Goal: Check status: Check status

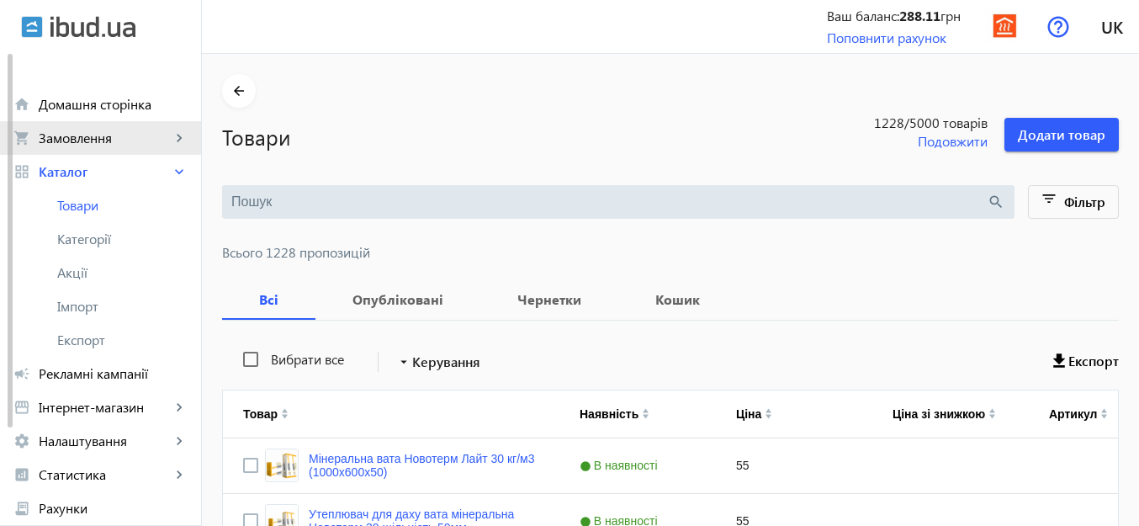
click at [61, 132] on span "Замовлення" at bounding box center [105, 138] width 132 height 17
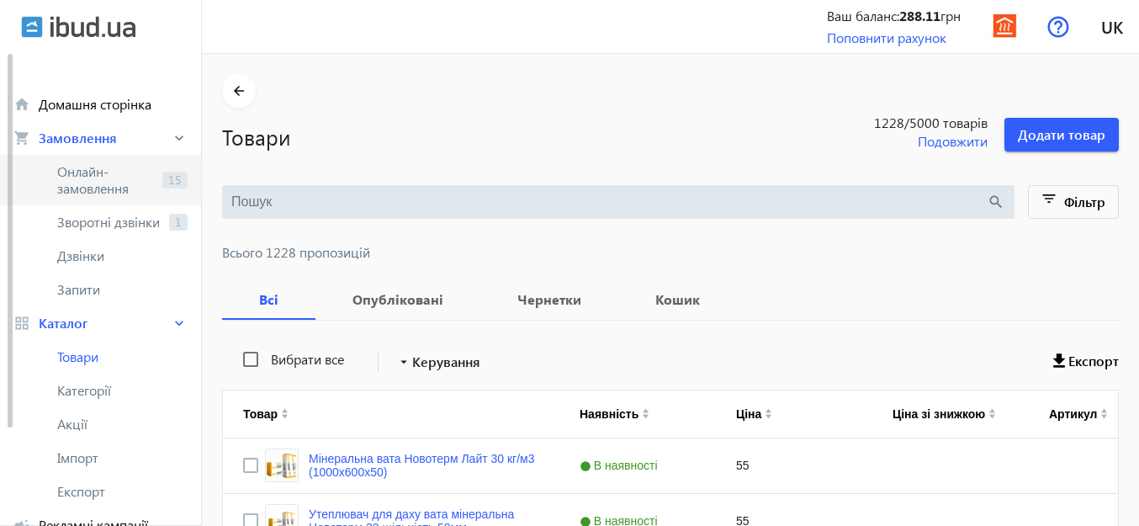
drag, startPoint x: 111, startPoint y: 172, endPoint x: 144, endPoint y: 203, distance: 44.6
click at [111, 172] on span "Онлайн-замовлення" at bounding box center [106, 180] width 98 height 34
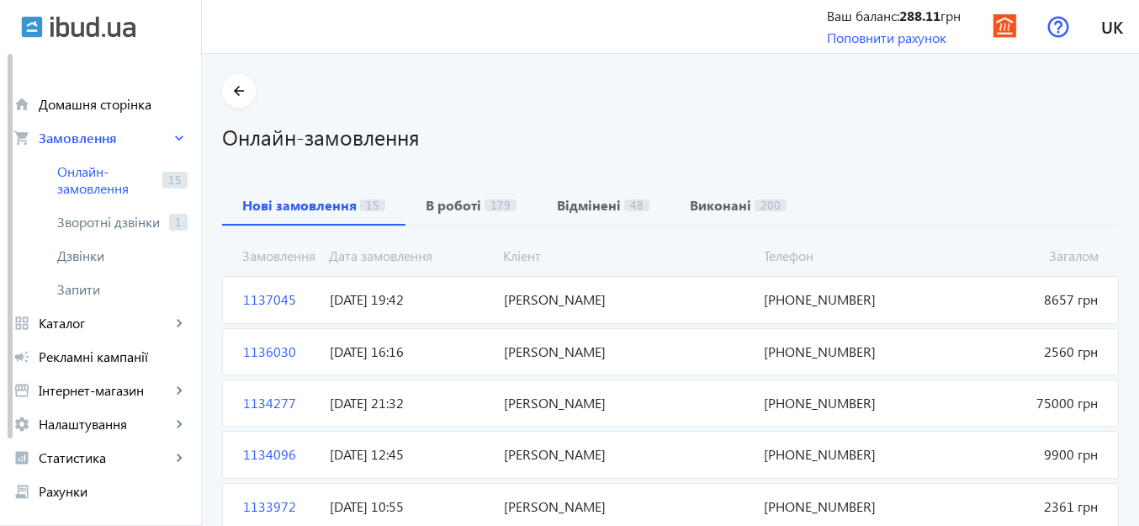
click at [664, 290] on span "[PERSON_NAME]" at bounding box center [627, 299] width 261 height 19
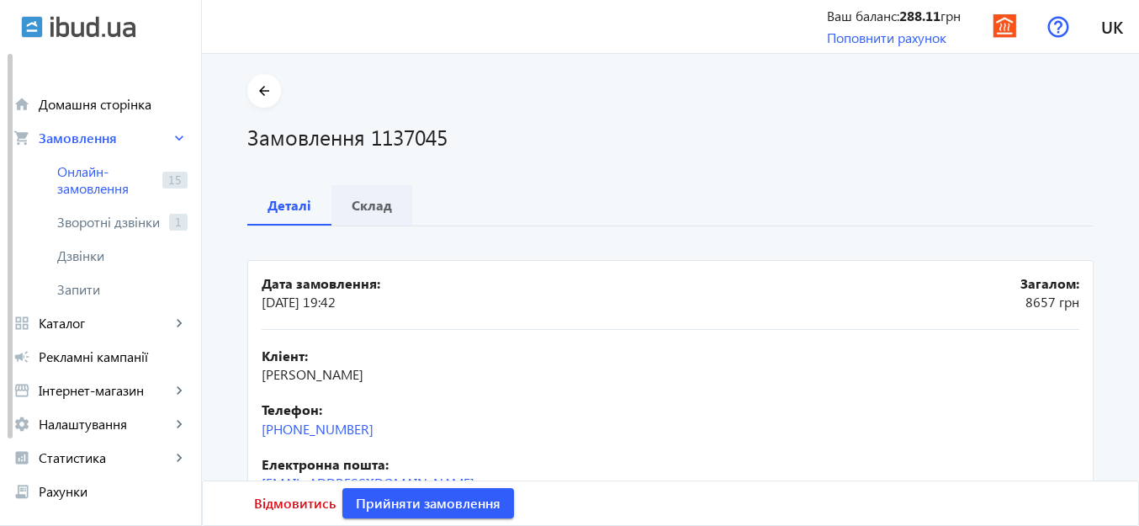
click at [371, 199] on b "Склад" at bounding box center [372, 205] width 40 height 13
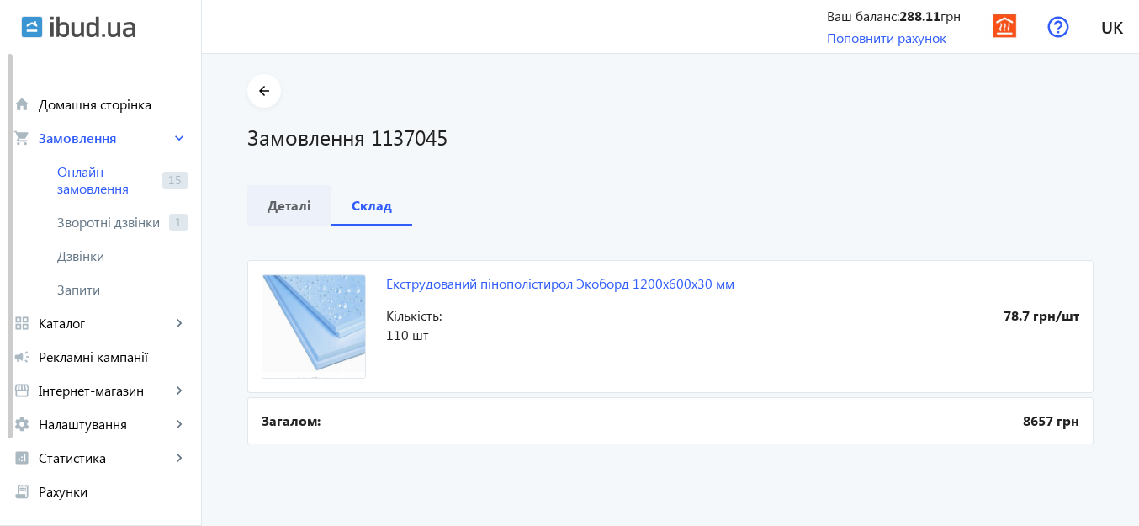
click at [302, 208] on b "Деталі" at bounding box center [290, 205] width 44 height 13
